Goal: Information Seeking & Learning: Learn about a topic

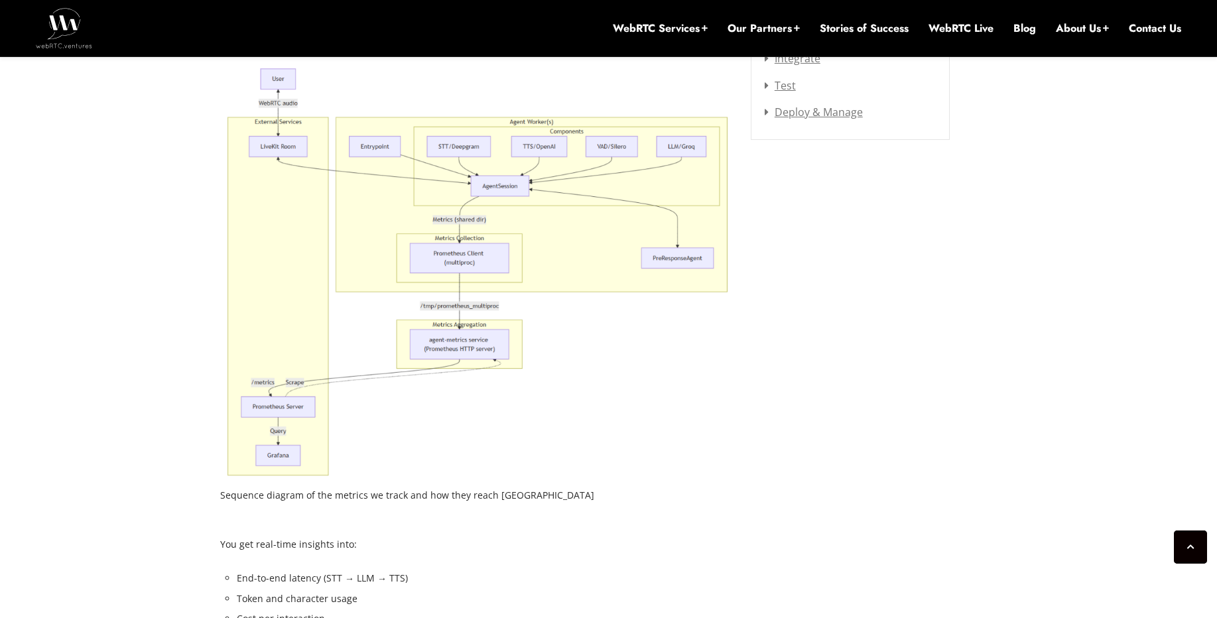
scroll to position [1920, 0]
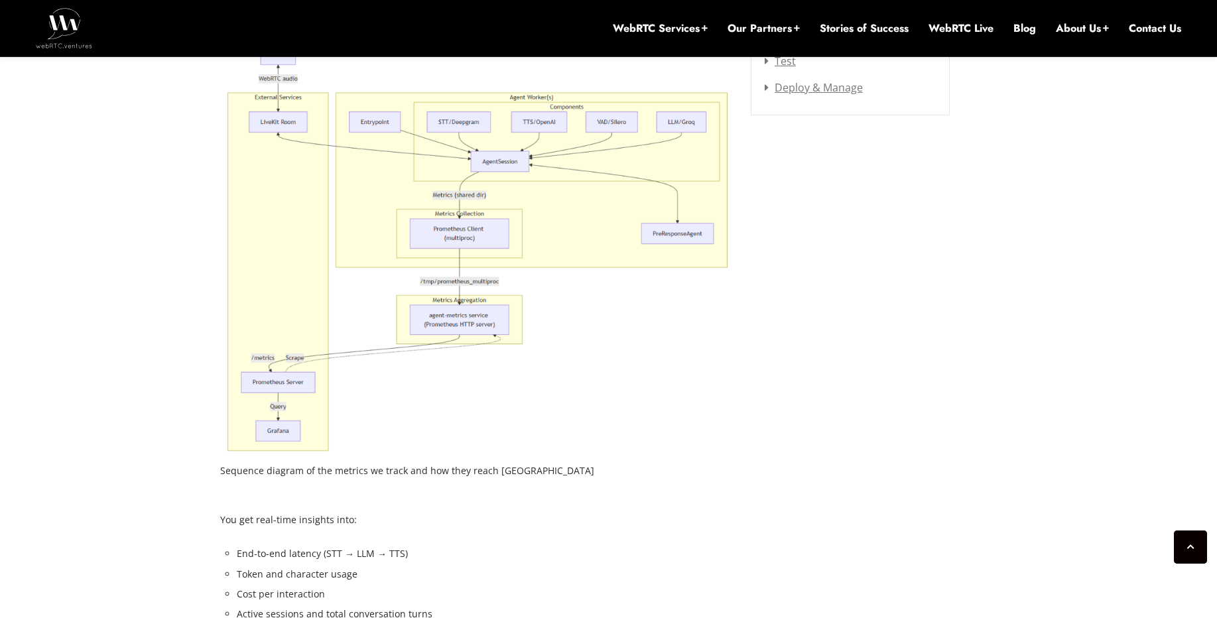
click at [564, 170] on img at bounding box center [475, 248] width 511 height 416
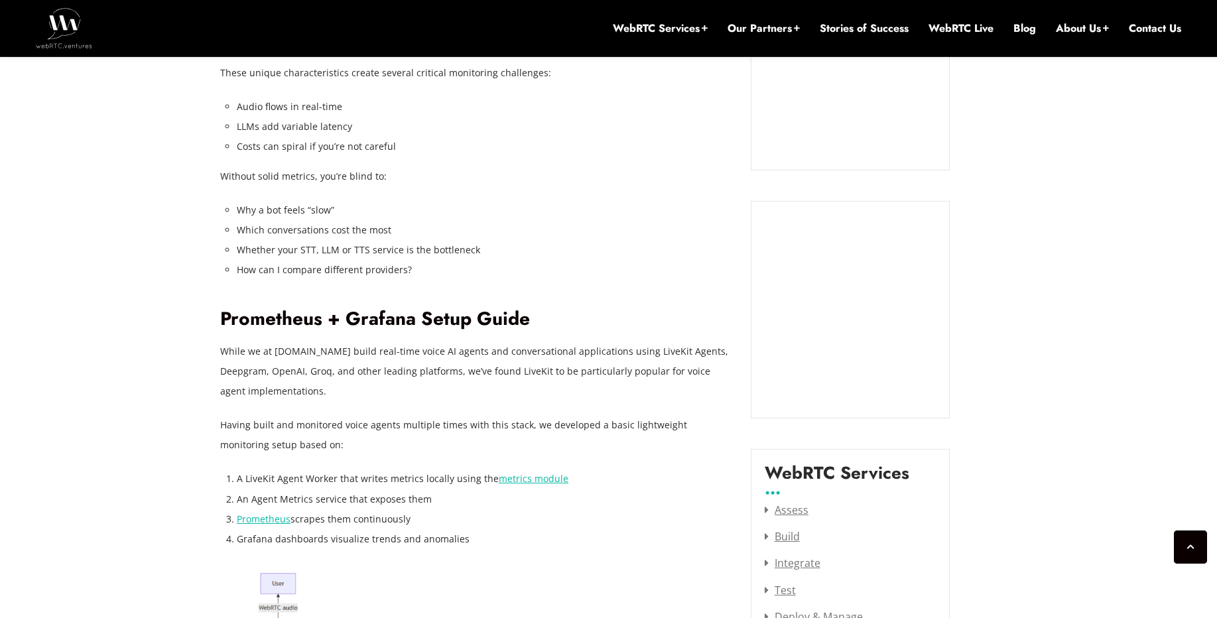
scroll to position [0, 0]
